Goal: Information Seeking & Learning: Find specific fact

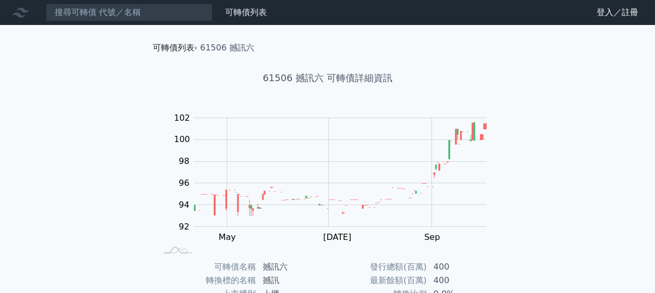
click at [178, 52] on link "可轉債列表" at bounding box center [174, 48] width 42 height 10
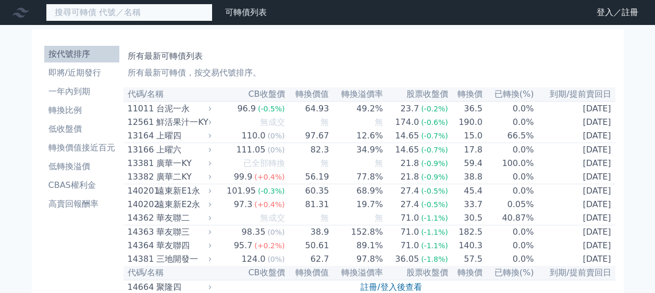
click at [164, 12] on input at bounding box center [129, 13] width 167 height 18
drag, startPoint x: 121, startPoint y: 15, endPoint x: 125, endPoint y: 19, distance: 5.9
click at [122, 16] on input at bounding box center [129, 13] width 167 height 18
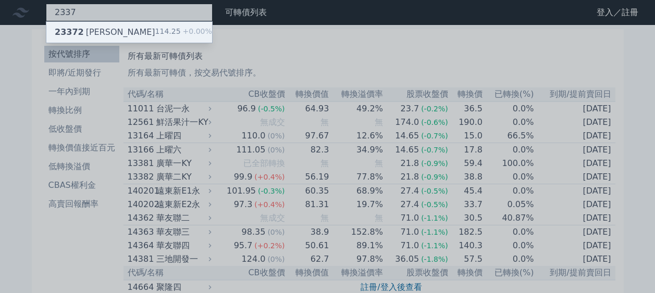
type input "2337"
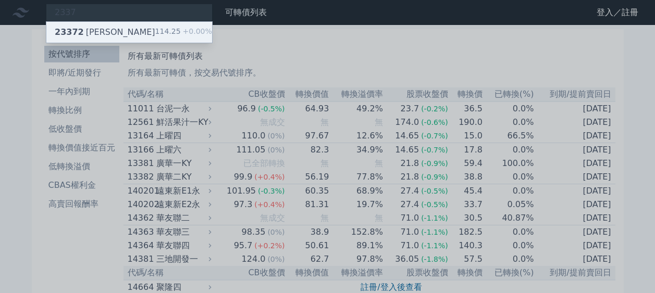
click at [132, 37] on div "23372 [PERSON_NAME] 114.25 +0.00%" at bounding box center [129, 32] width 166 height 21
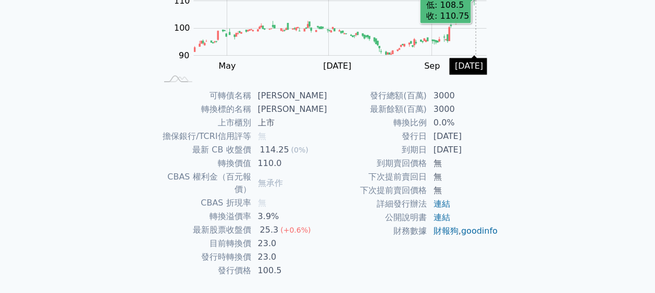
scroll to position [188, 0]
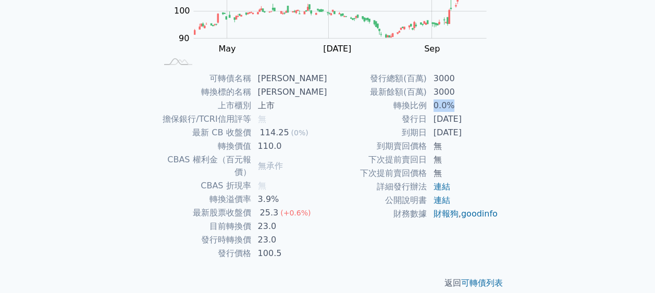
drag, startPoint x: 434, startPoint y: 105, endPoint x: 449, endPoint y: 106, distance: 14.6
click at [449, 106] on td "0.0%" at bounding box center [462, 106] width 71 height 14
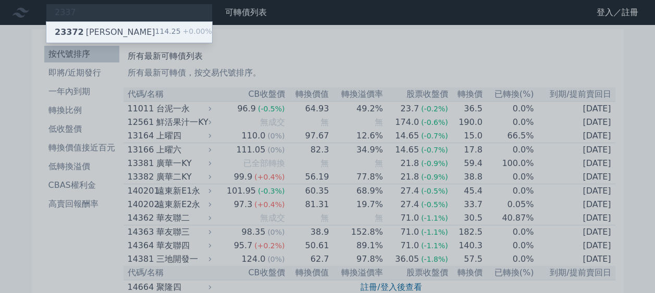
click at [111, 23] on div "23372 [PERSON_NAME] 114.25 +0.00%" at bounding box center [129, 32] width 166 height 21
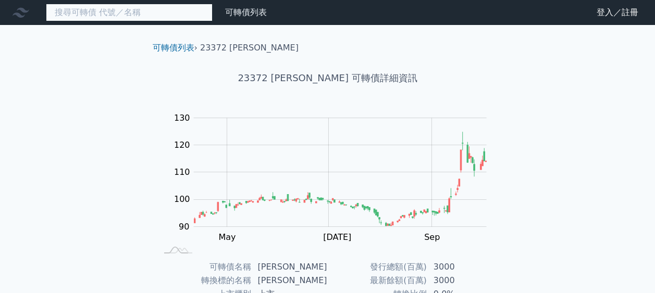
click at [133, 9] on input at bounding box center [129, 13] width 167 height 18
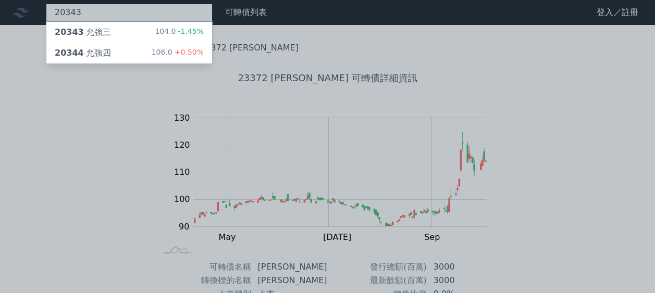
type input "20343"
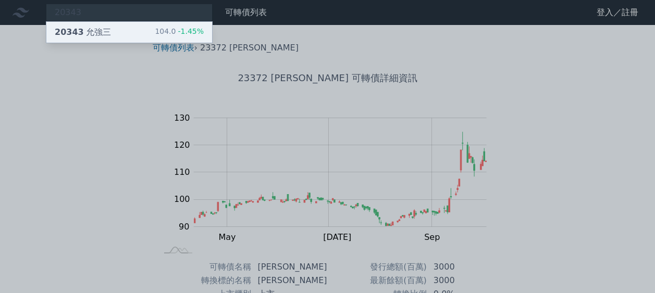
click at [154, 32] on div "20343 允強三 104.0 -1.45%" at bounding box center [129, 32] width 166 height 21
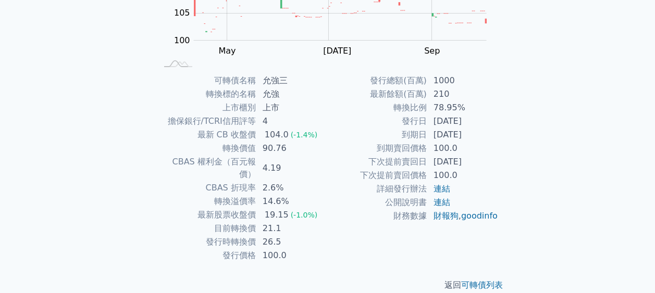
scroll to position [188, 0]
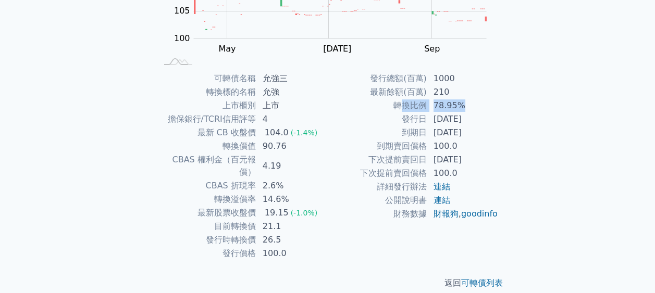
drag, startPoint x: 426, startPoint y: 105, endPoint x: 455, endPoint y: 111, distance: 28.7
click at [461, 109] on tr "轉換比例 78.95%" at bounding box center [413, 106] width 171 height 14
